Goal: Transaction & Acquisition: Book appointment/travel/reservation

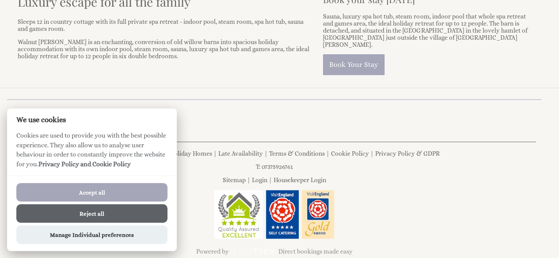
scroll to position [386, 0]
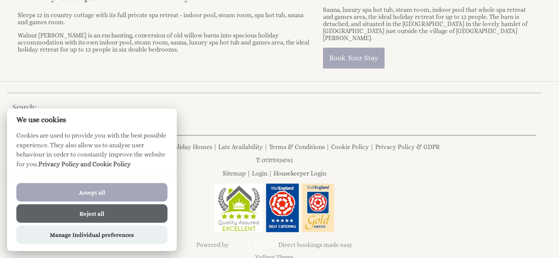
click at [105, 215] on button "Reject all" at bounding box center [91, 214] width 151 height 19
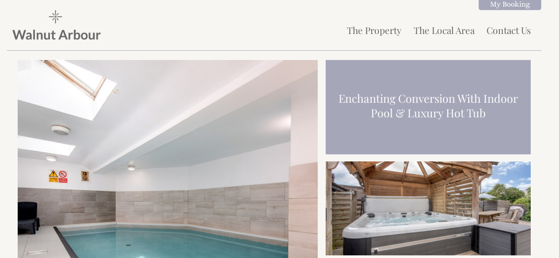
scroll to position [386, 0]
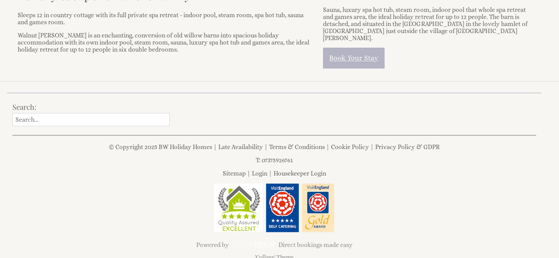
click at [348, 48] on link "Book Your Stay" at bounding box center [353, 58] width 61 height 21
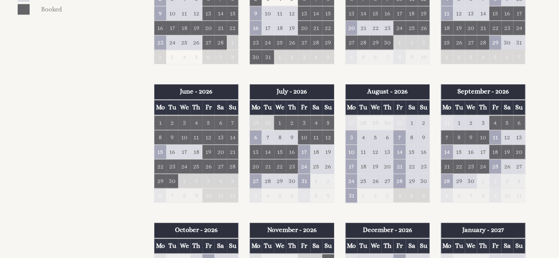
scroll to position [482, 0]
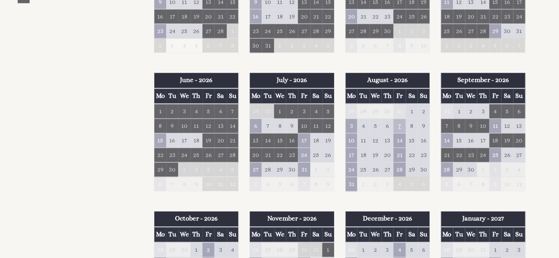
click at [401, 123] on td "7" at bounding box center [399, 126] width 12 height 15
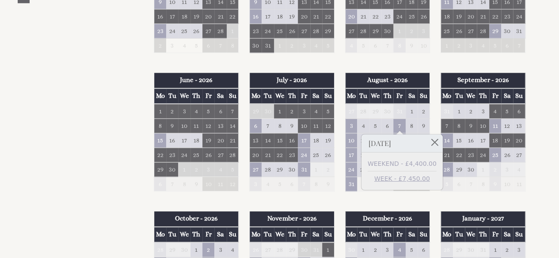
click at [401, 179] on link "WEEK - £7,450.00" at bounding box center [402, 178] width 69 height 9
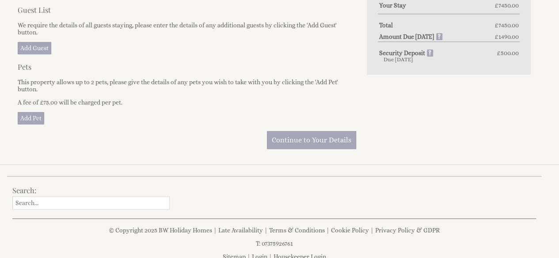
scroll to position [429, 0]
